Goal: Information Seeking & Learning: Learn about a topic

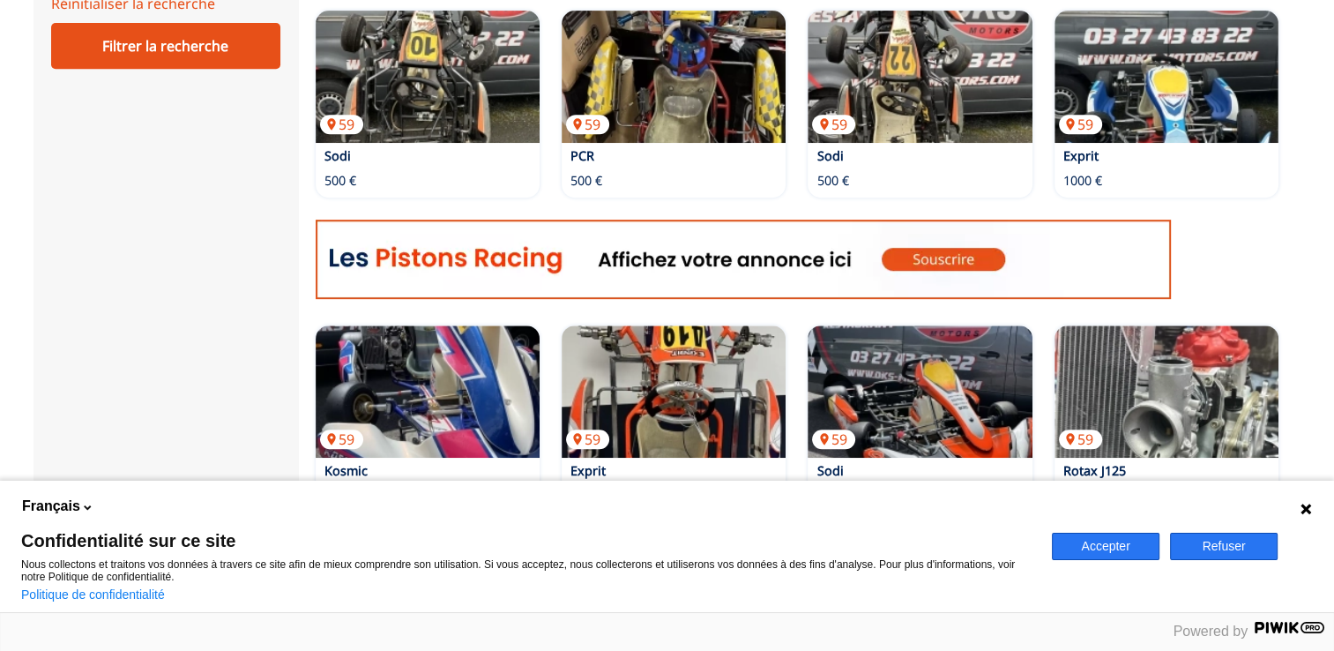
scroll to position [617, 0]
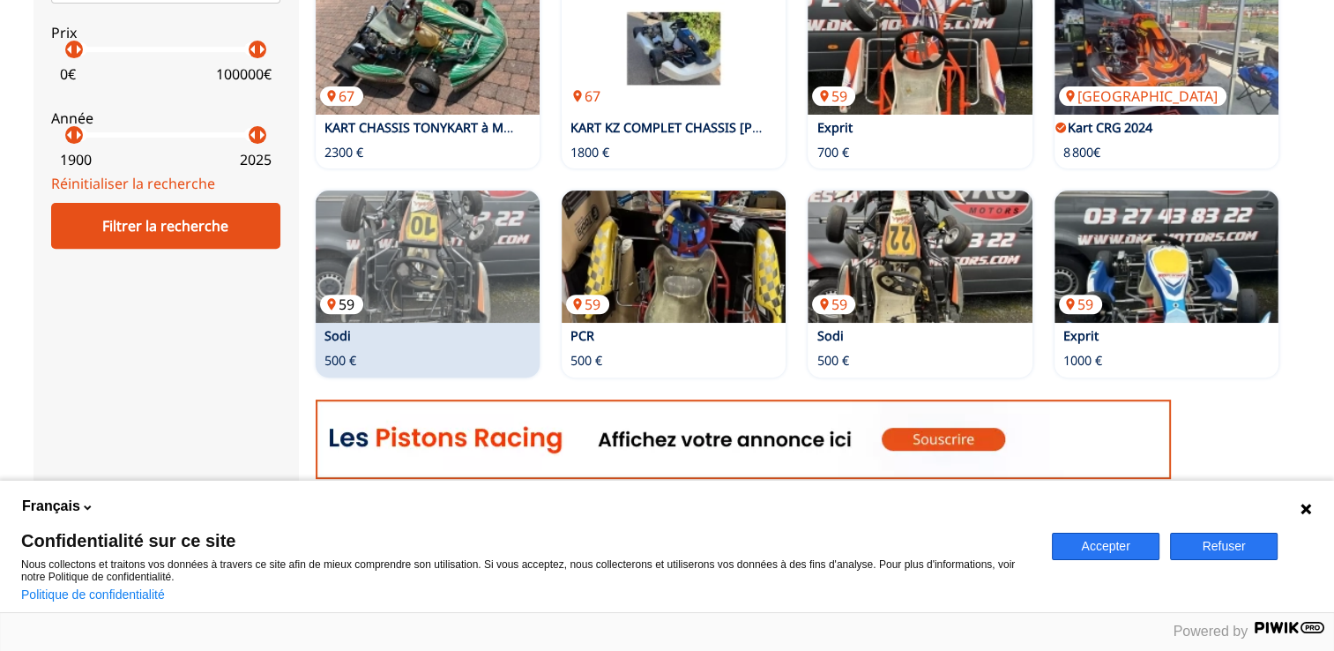
click at [481, 240] on img at bounding box center [428, 256] width 224 height 132
